Goal: Transaction & Acquisition: Purchase product/service

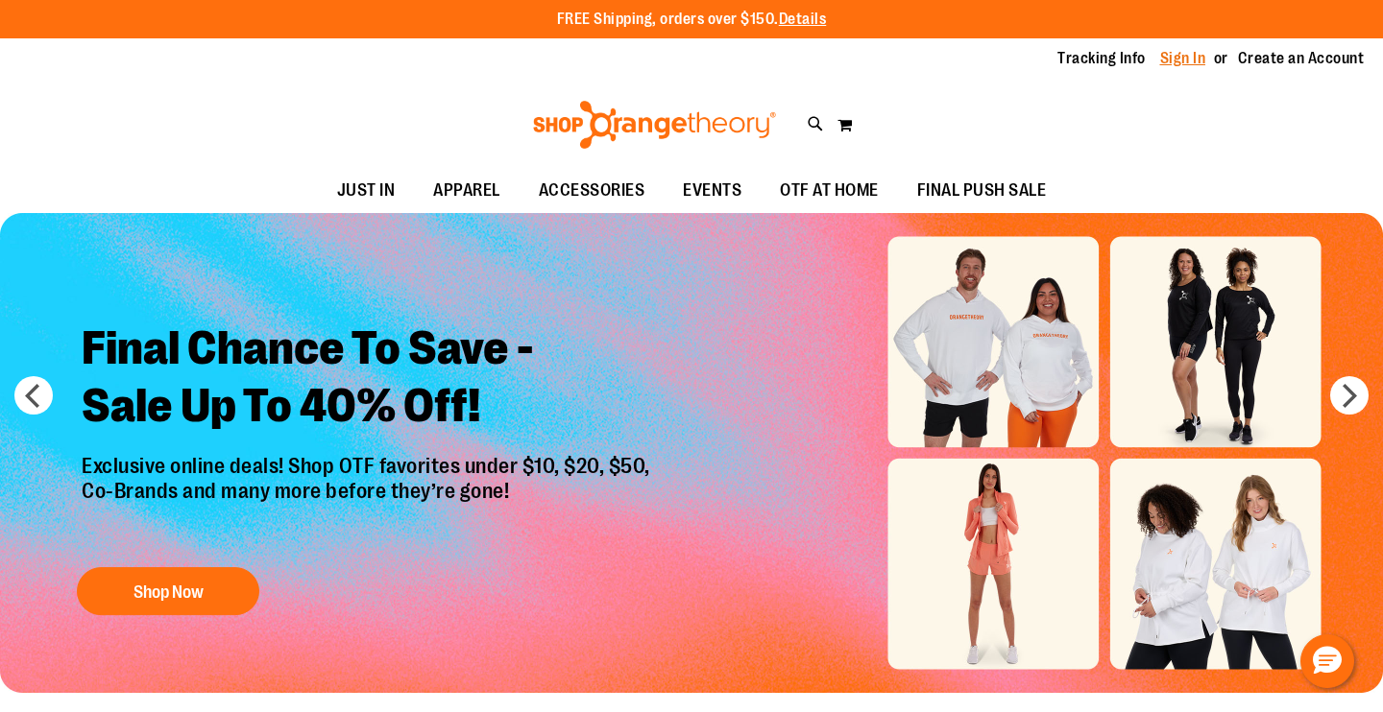
click at [1183, 60] on link "Sign In" at bounding box center [1183, 58] width 46 height 21
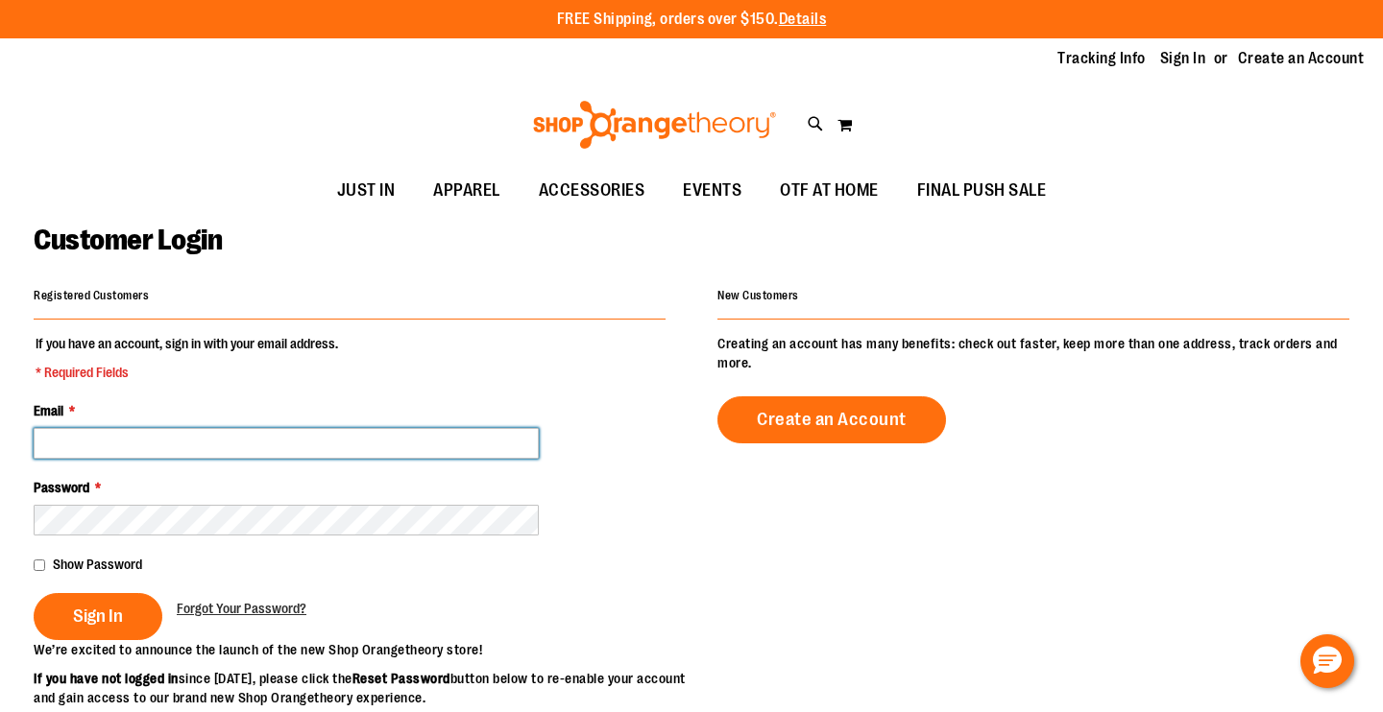
type input "**********"
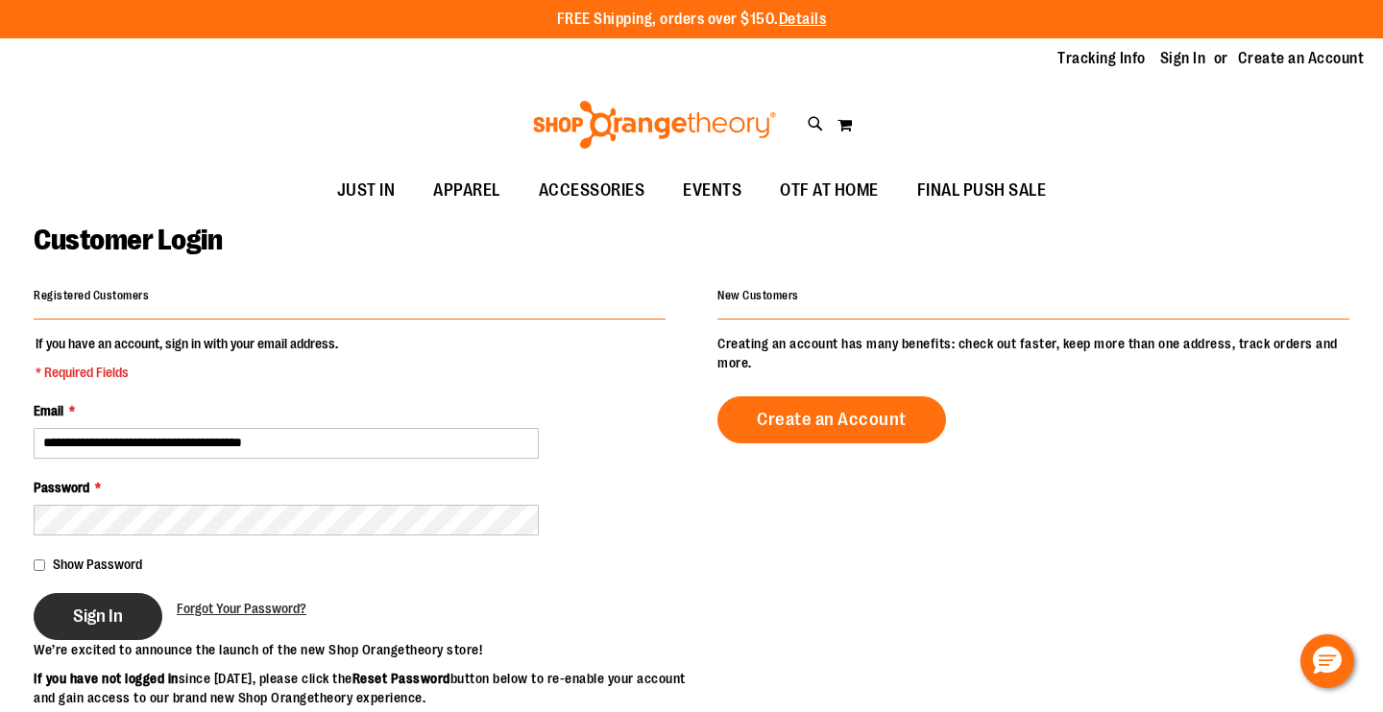
click at [113, 629] on button "Sign In" at bounding box center [98, 616] width 129 height 47
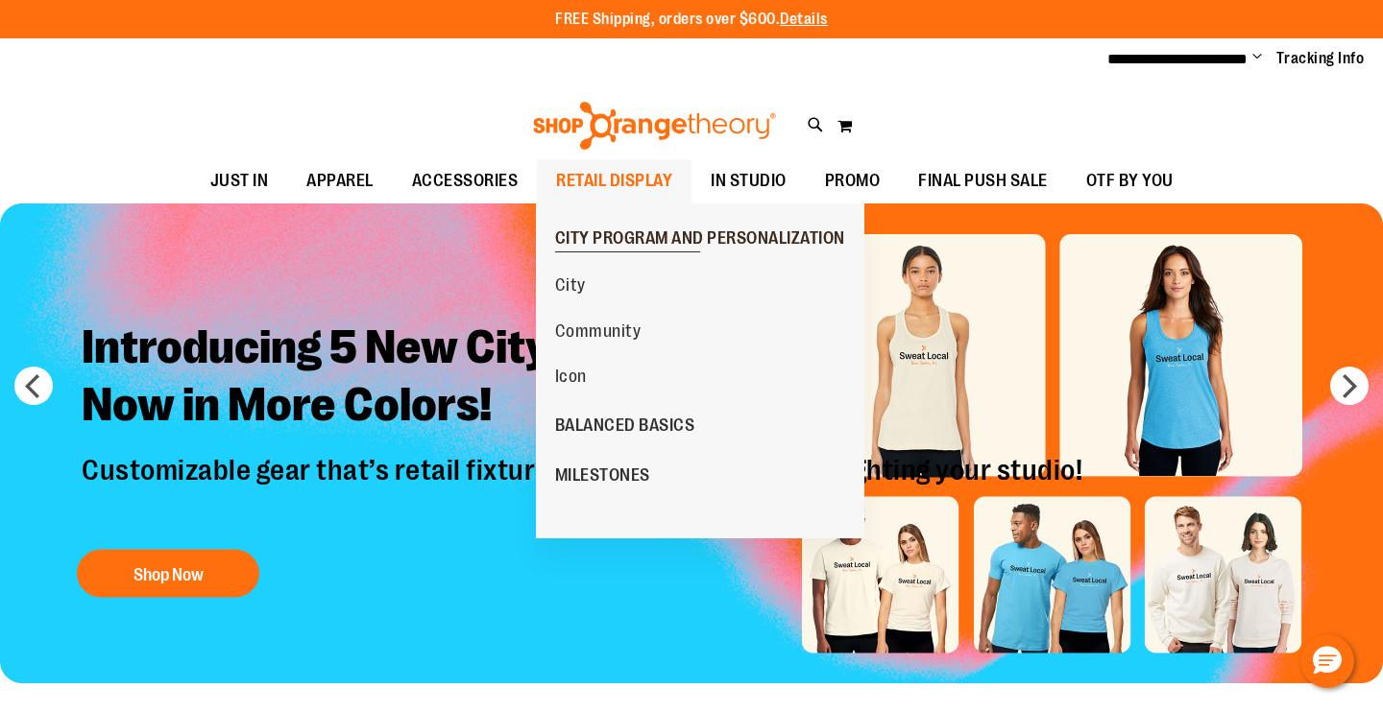
click at [604, 244] on span "CITY PROGRAM AND PERSONALIZATION" at bounding box center [700, 241] width 290 height 24
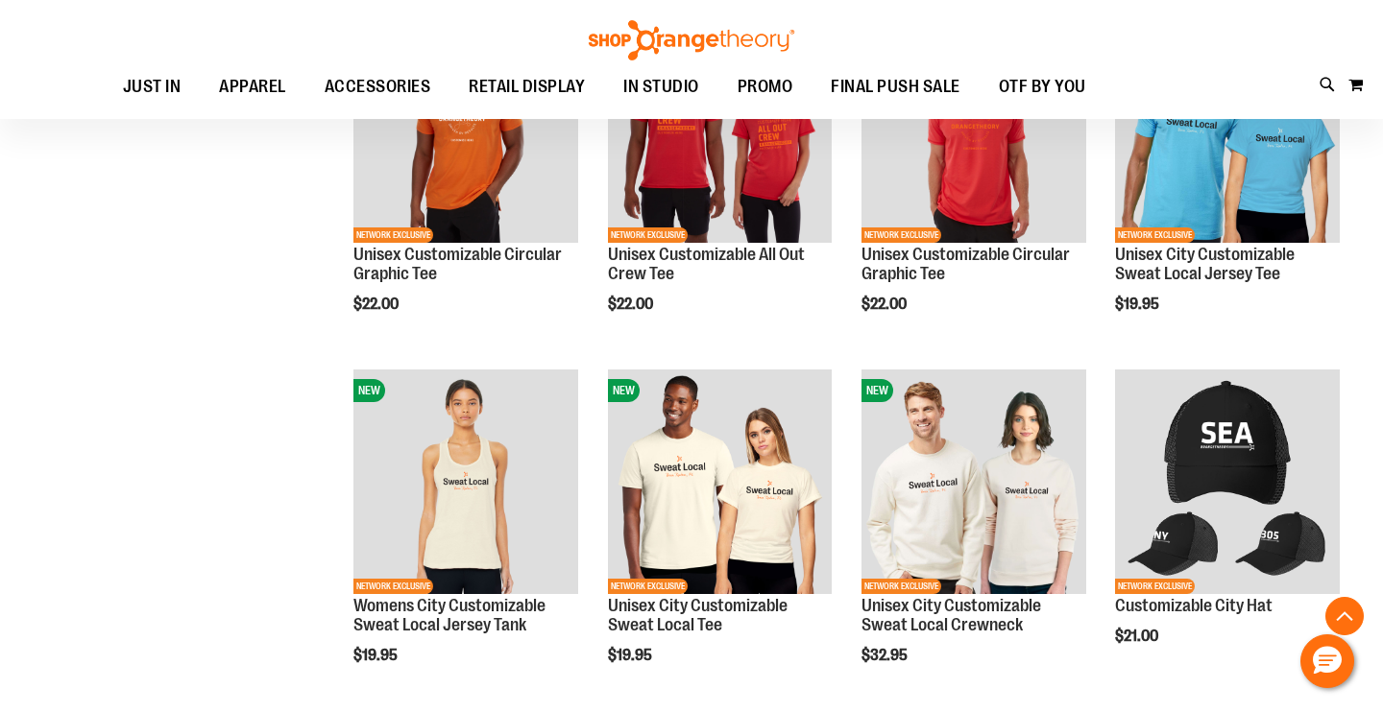
scroll to position [2075, 0]
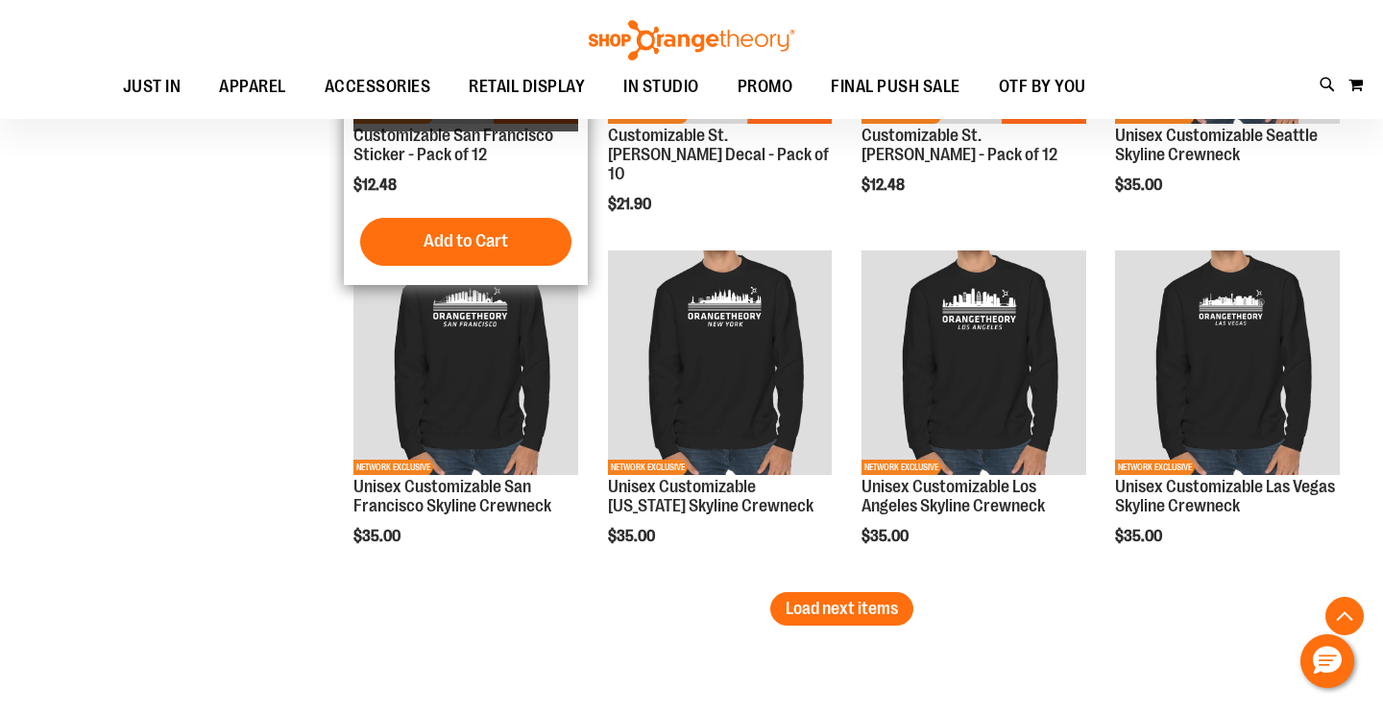
scroll to position [3639, 0]
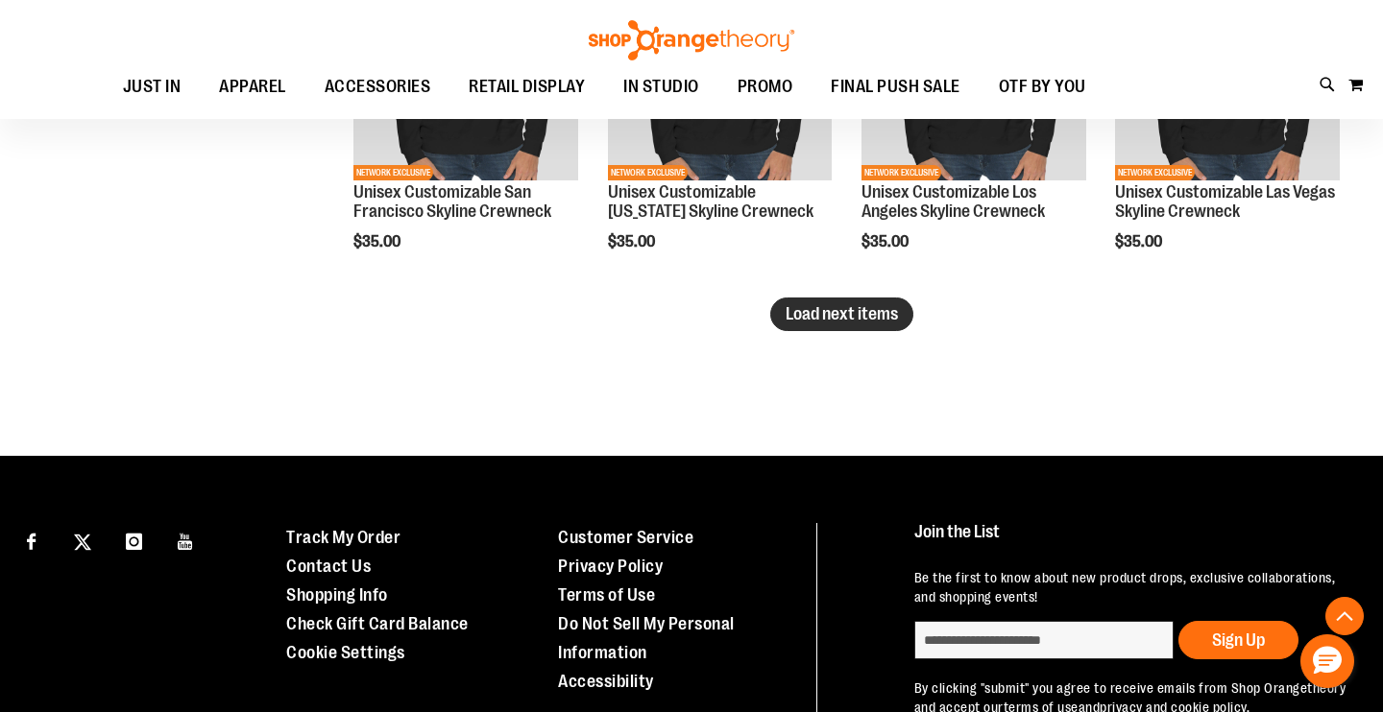
click at [833, 325] on button "Load next items" at bounding box center [841, 315] width 143 height 34
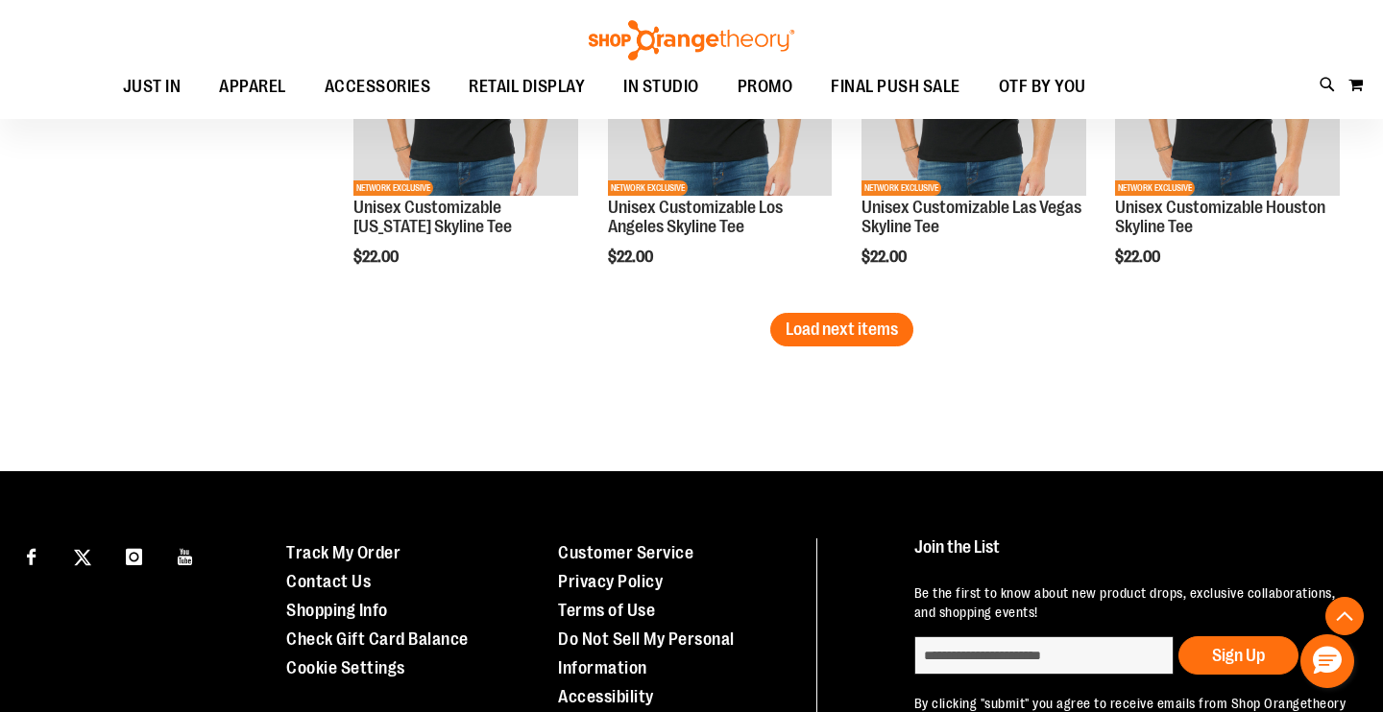
scroll to position [4814, 0]
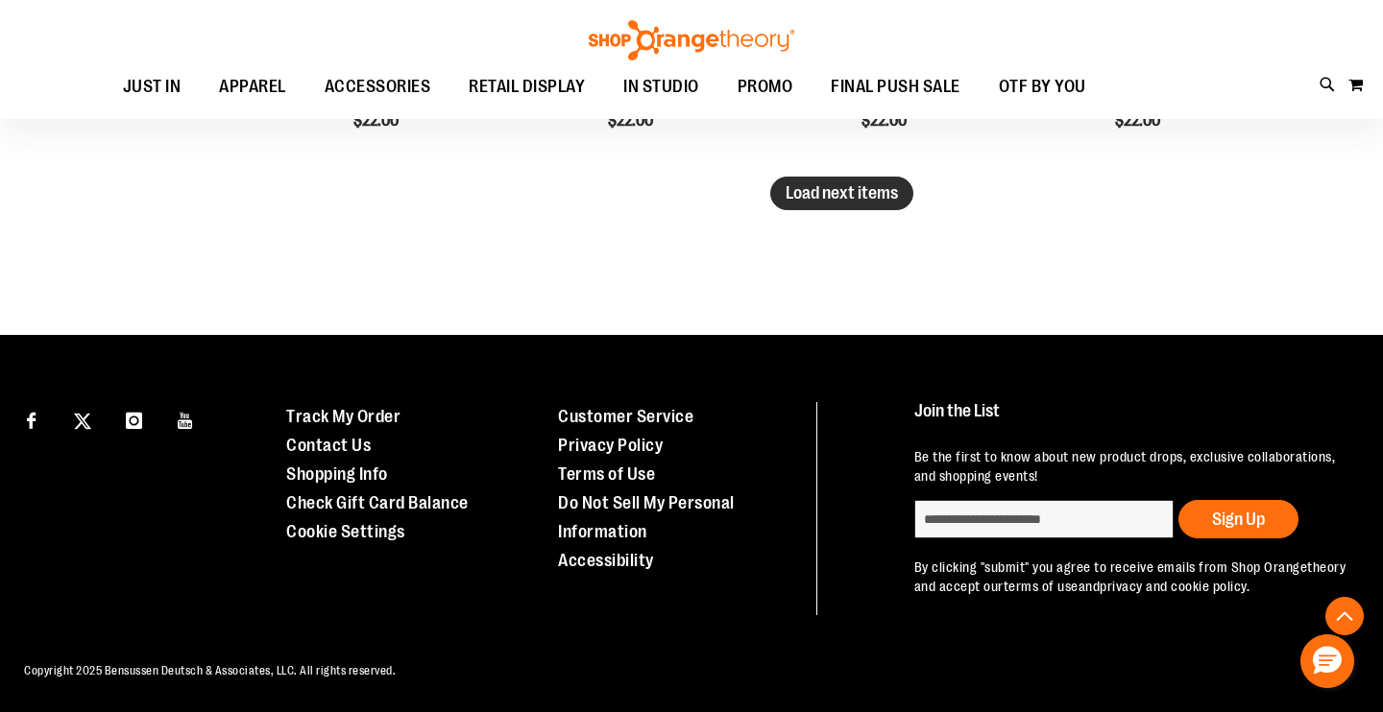
click at [869, 190] on span "Load next items" at bounding box center [841, 192] width 112 height 19
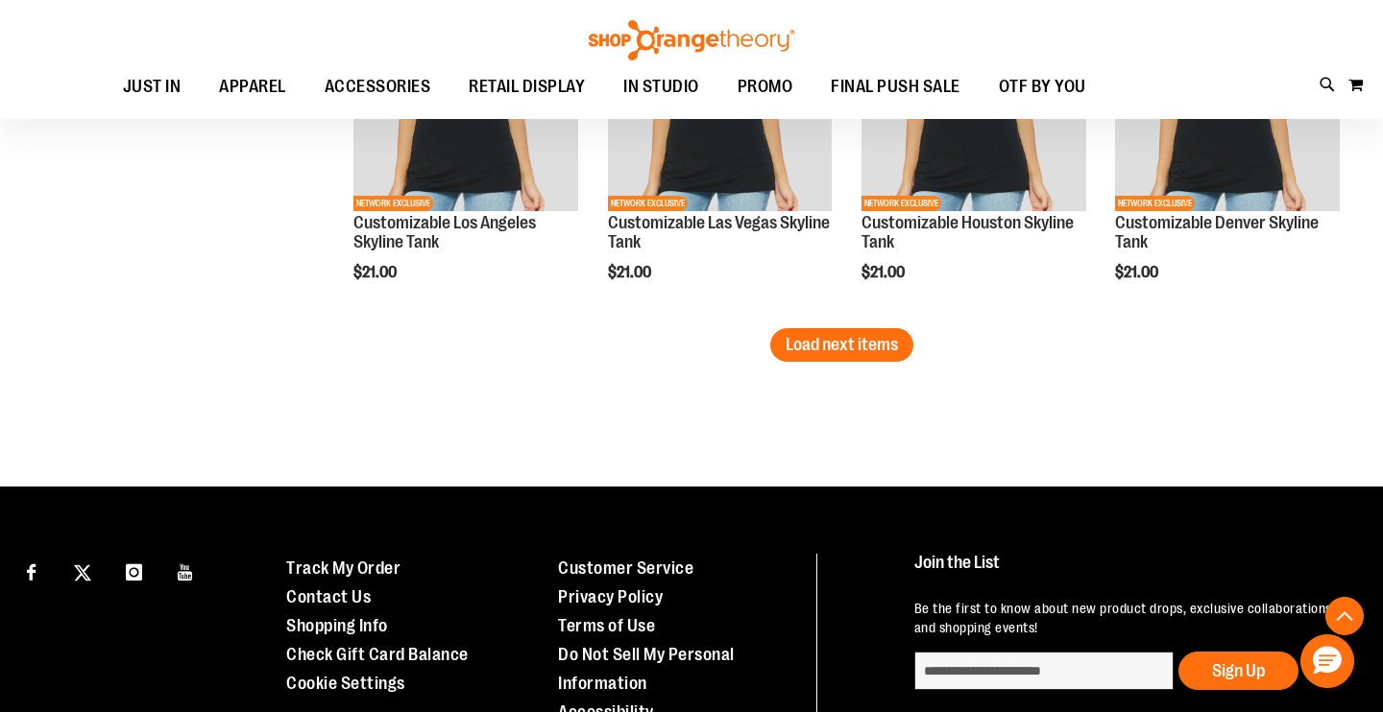
scroll to position [5801, 0]
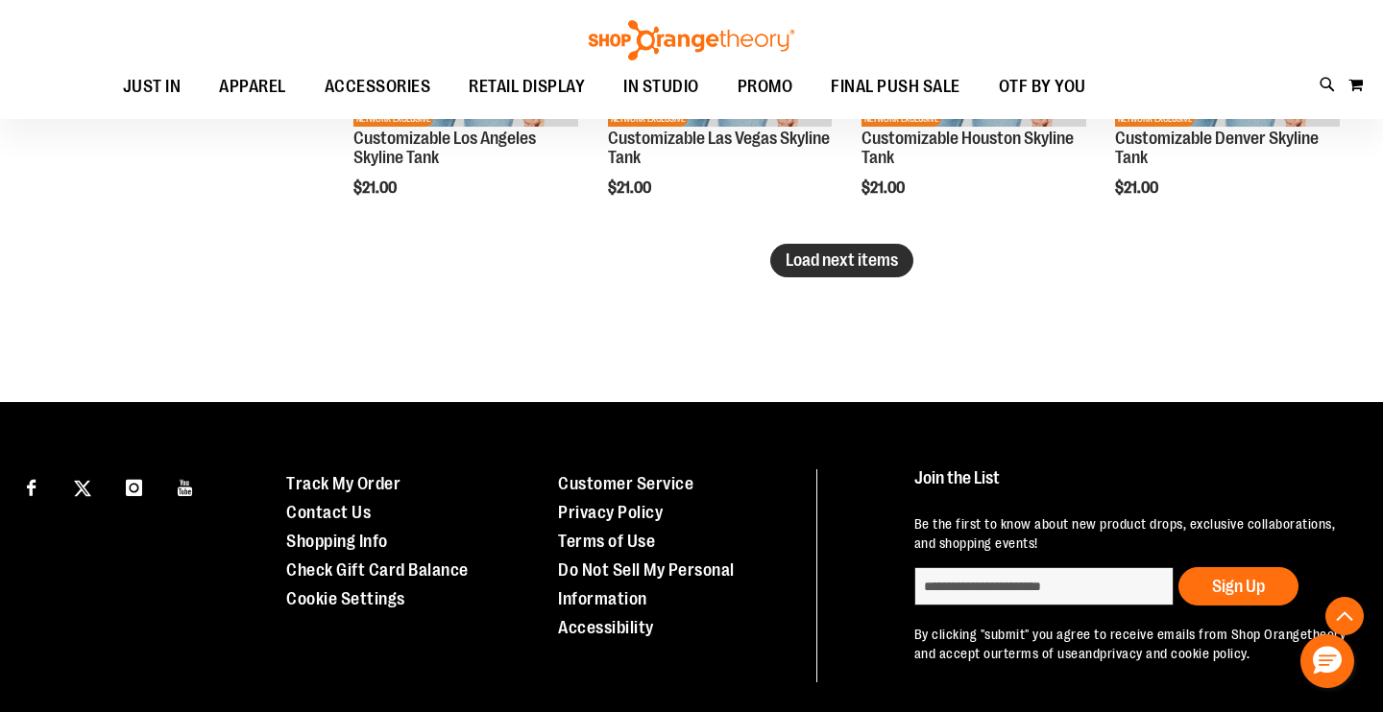
click at [844, 275] on button "Load next items" at bounding box center [841, 261] width 143 height 34
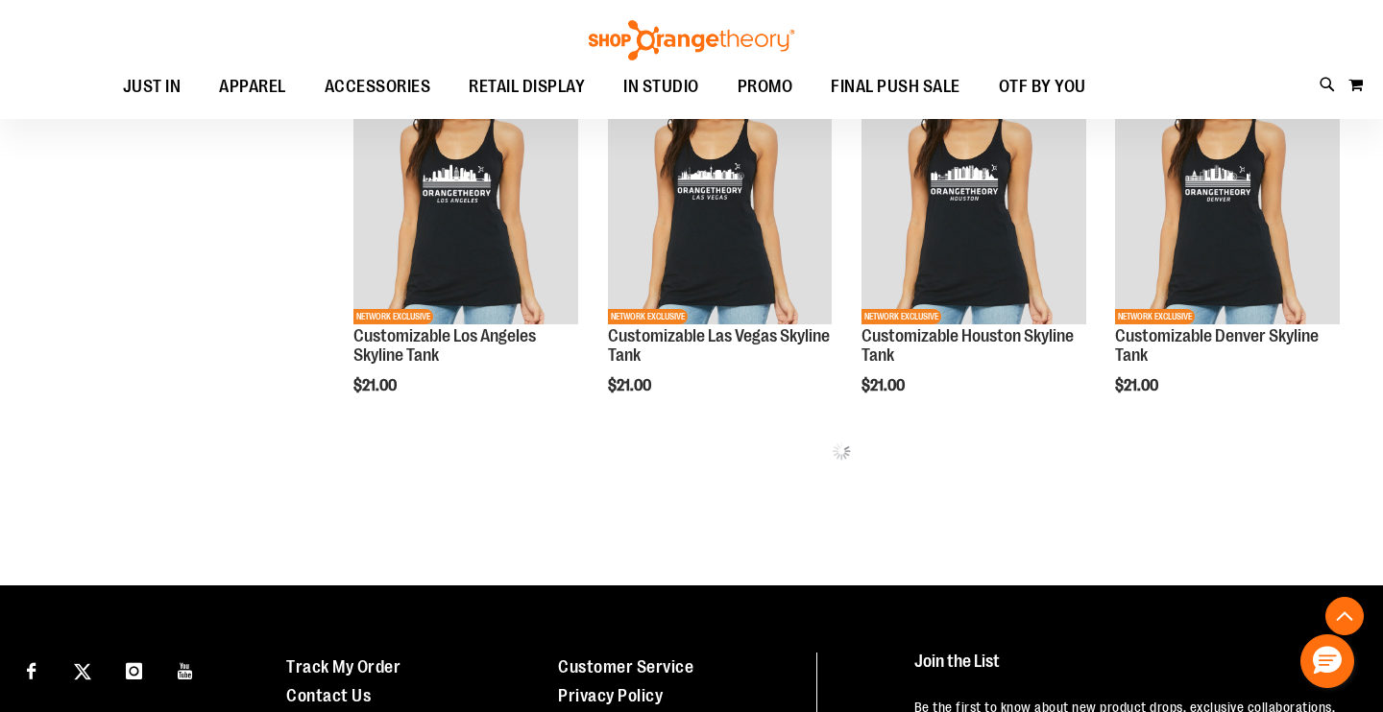
scroll to position [5574, 0]
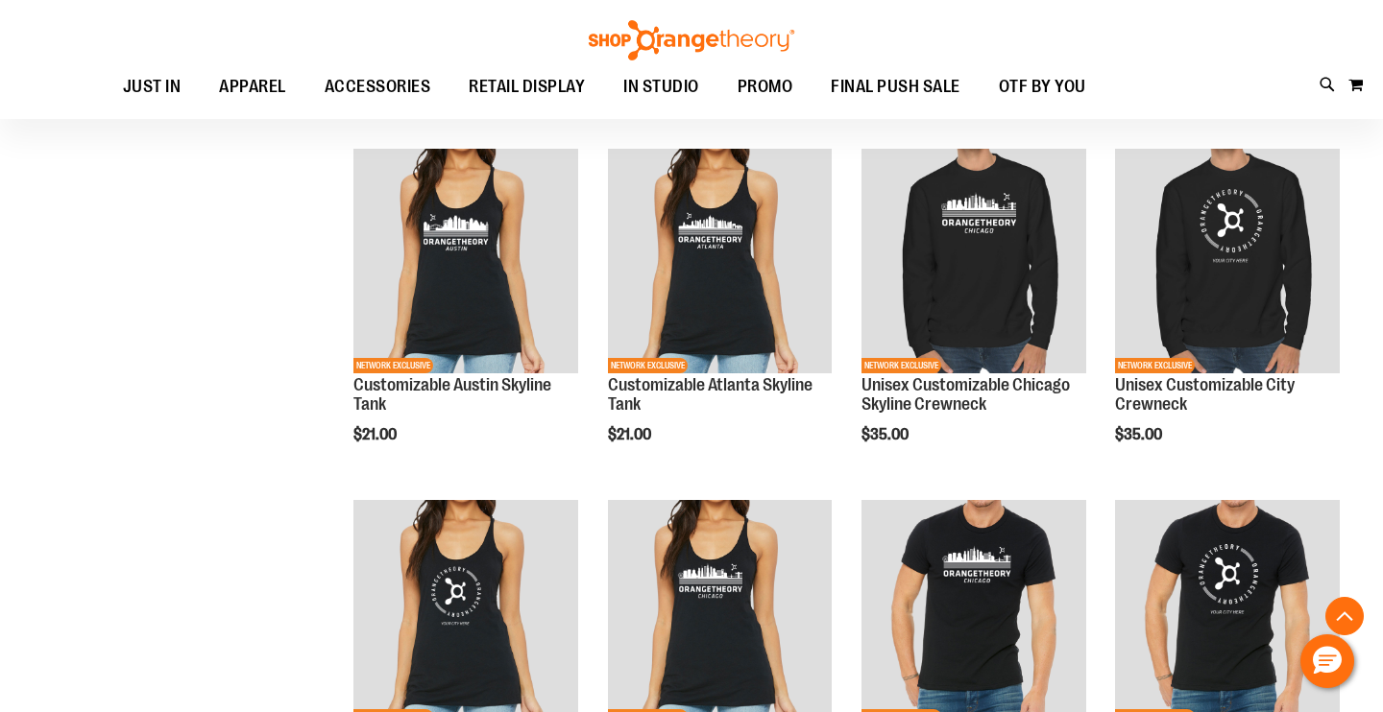
scroll to position [5905, 0]
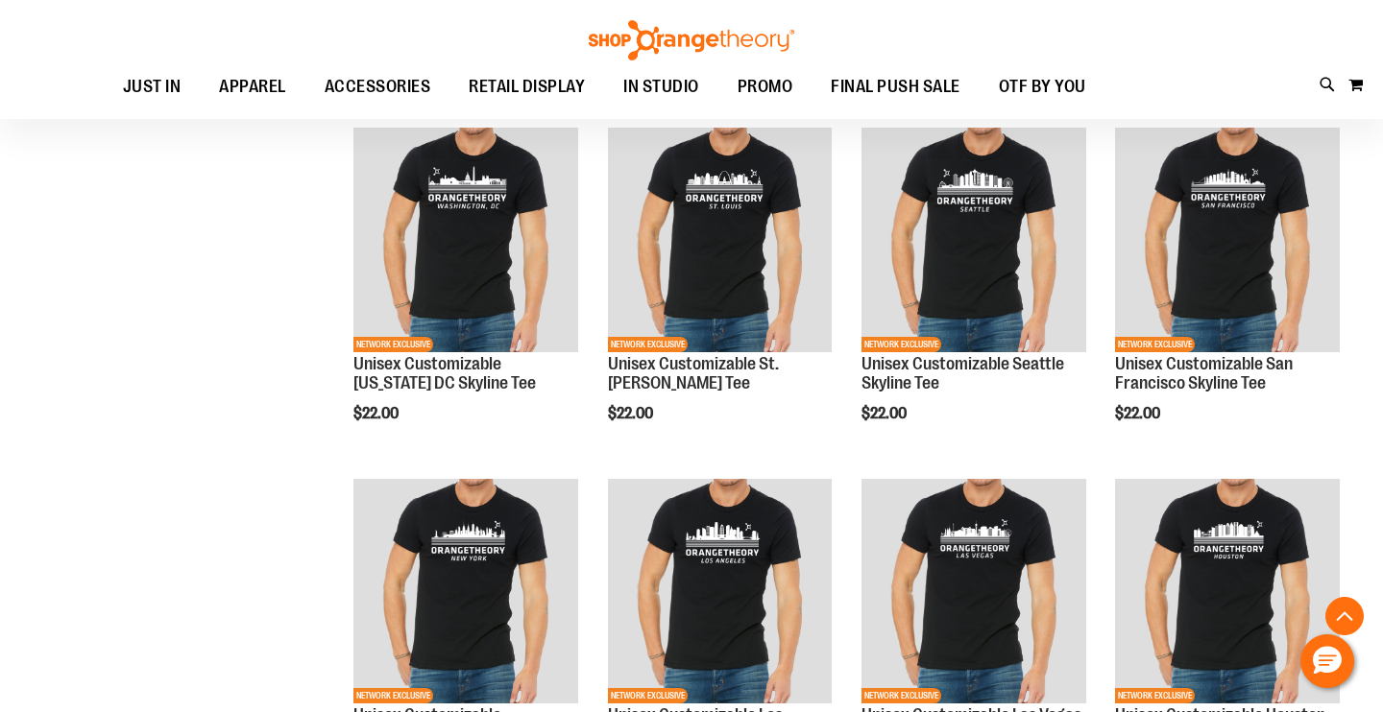
scroll to position [3970, 1]
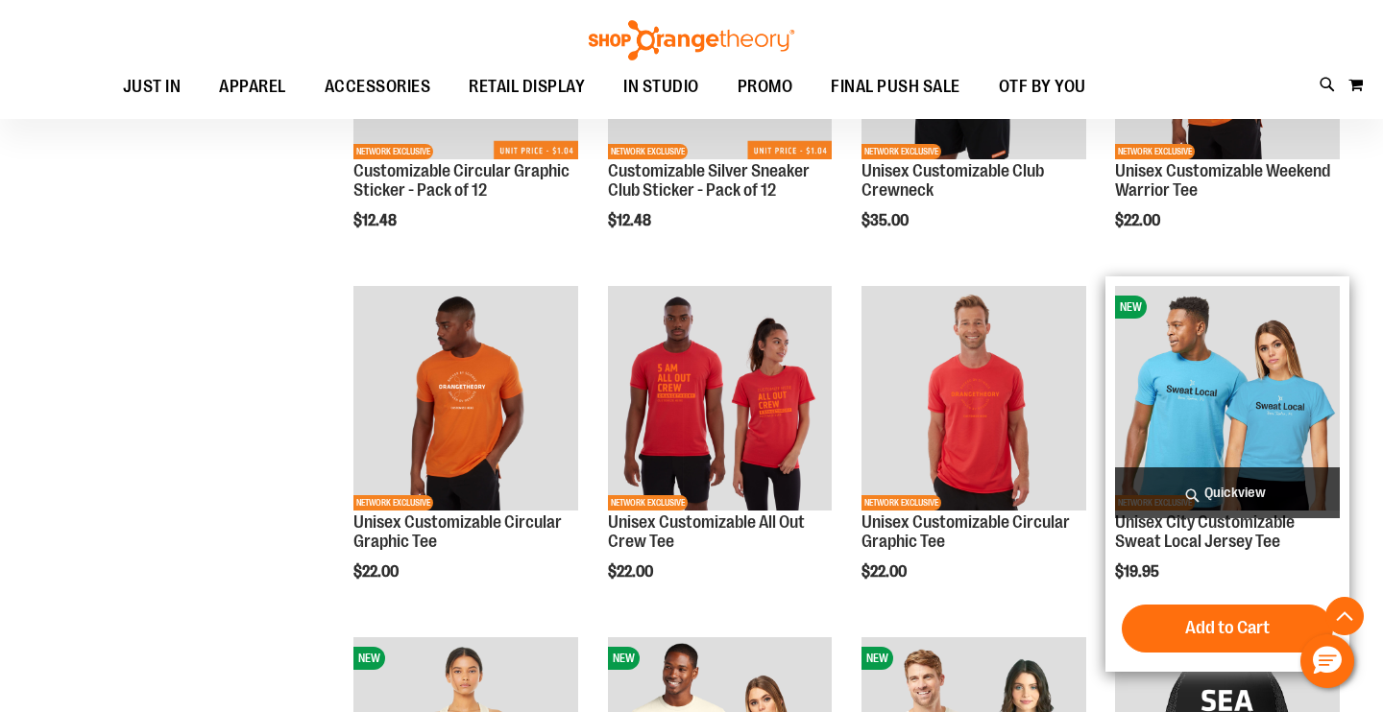
scroll to position [1039, 0]
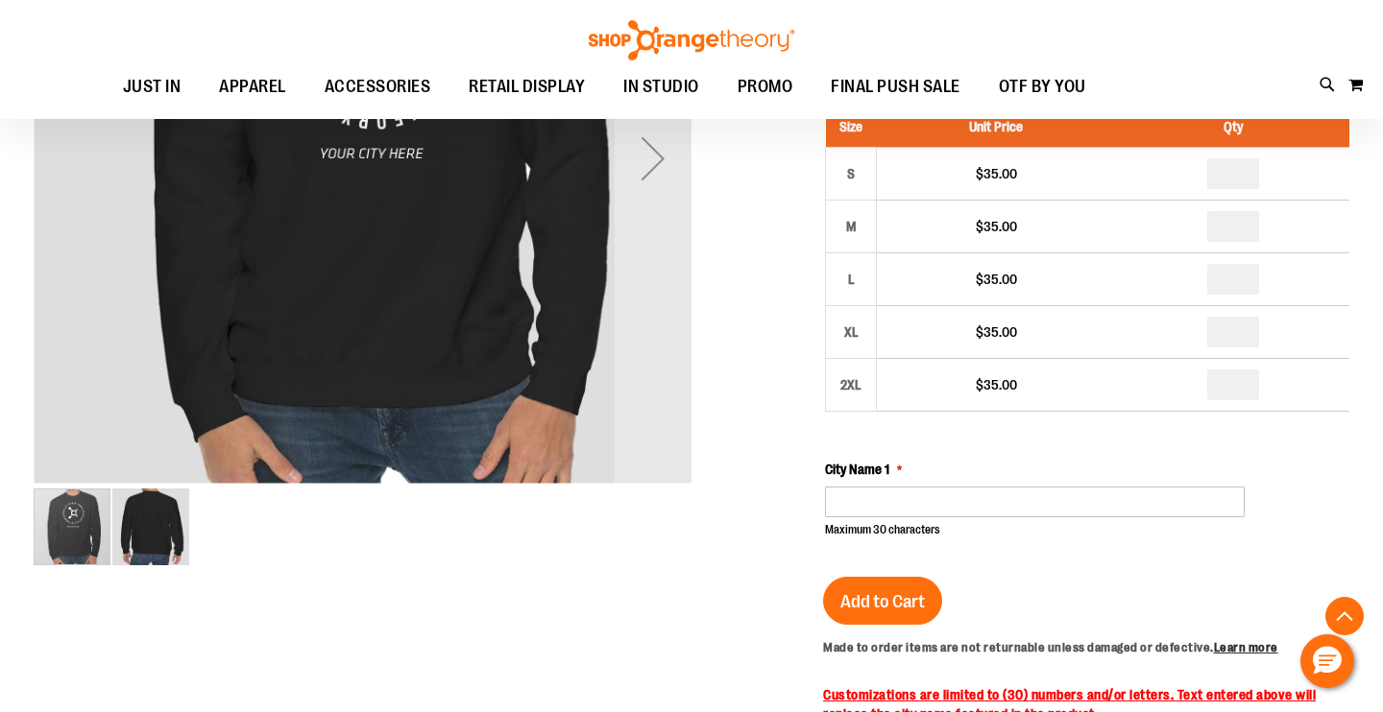
scroll to position [440, 0]
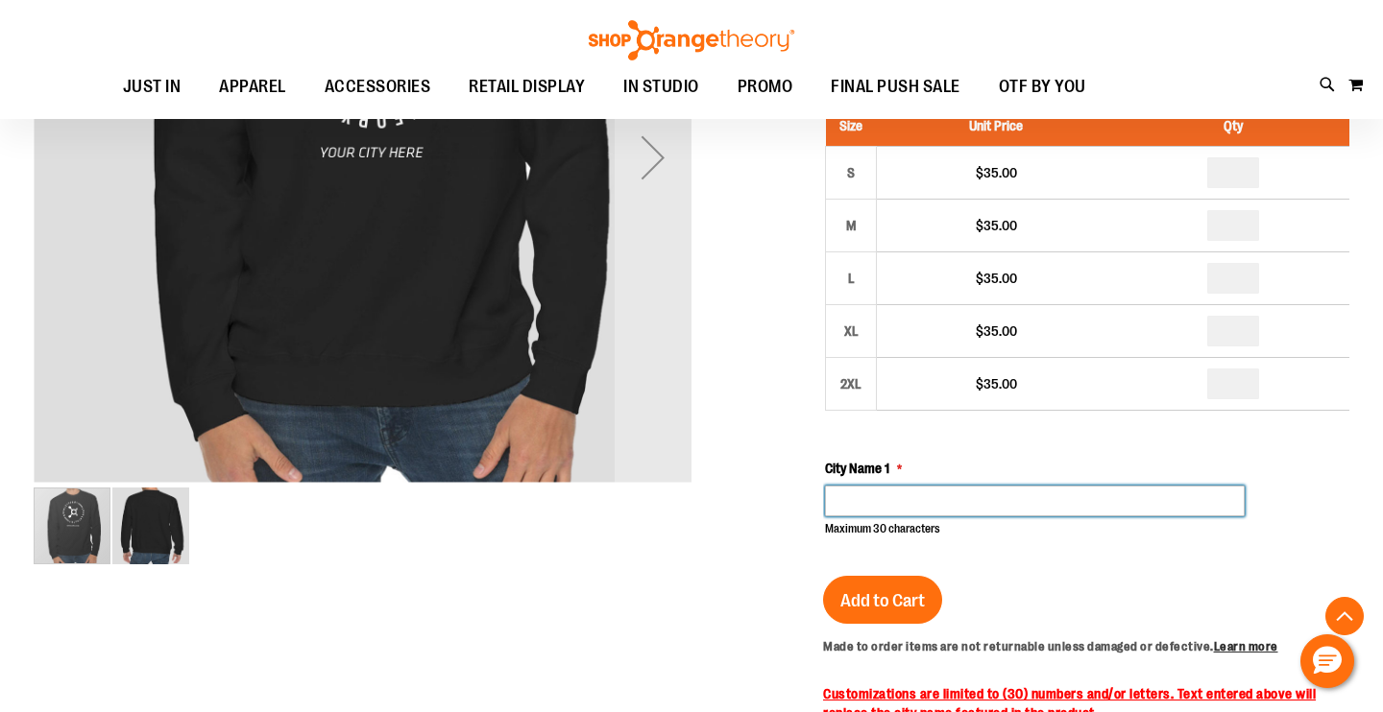
click at [929, 491] on input "City Name 1" at bounding box center [1035, 501] width 420 height 31
type input "*"
type input "**********"
click at [1046, 573] on div "Unisex Customizable City Crewneck $35.00 Only %1 left SKU 1536452 50% Studio Ma…" at bounding box center [1086, 573] width 526 height 1358
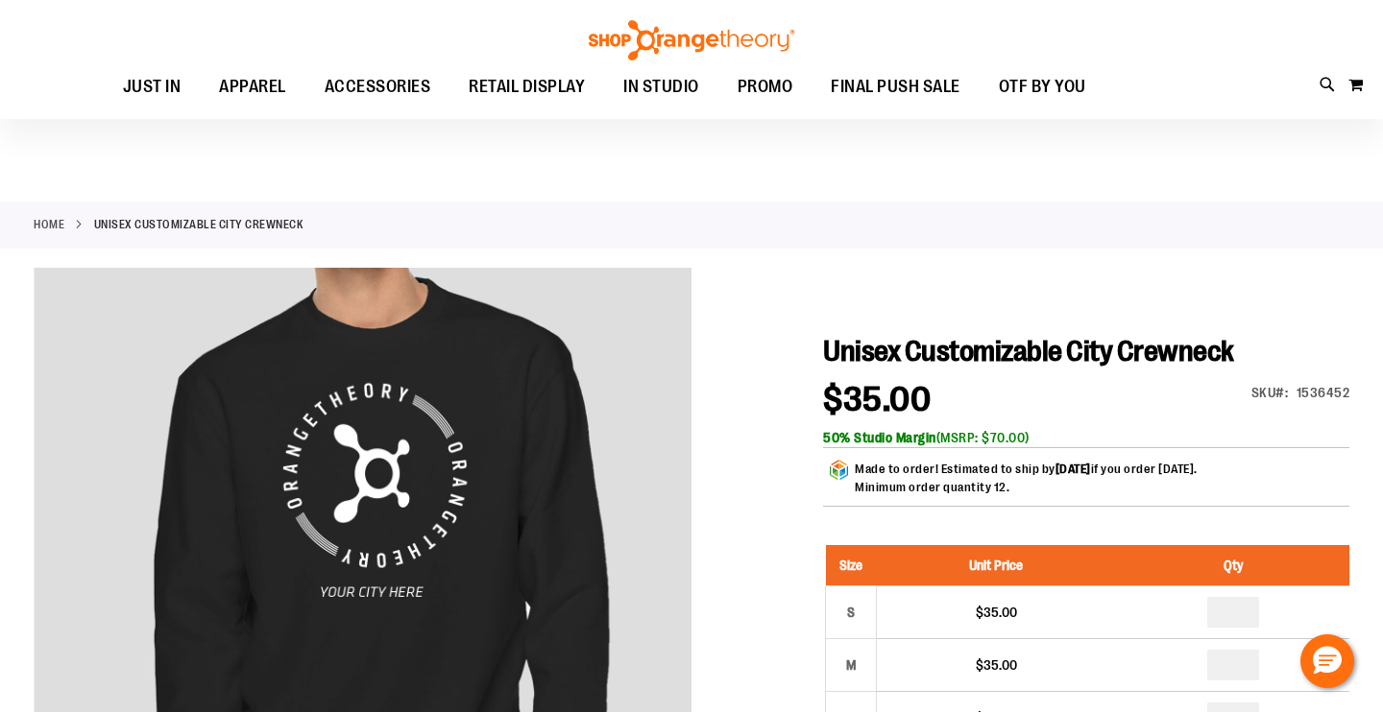
scroll to position [-1, 0]
